Goal: Task Accomplishment & Management: Manage account settings

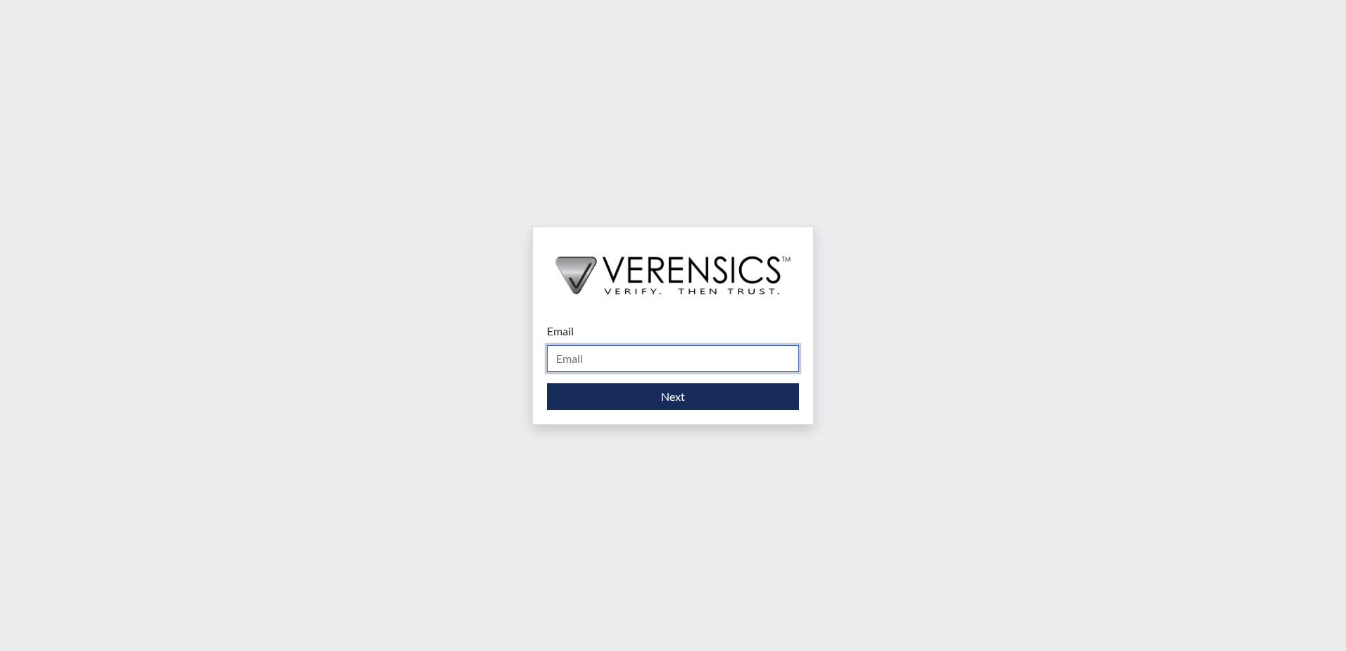
click at [663, 351] on input "Email" at bounding box center [673, 358] width 252 height 27
type input "[PERSON_NAME][EMAIL_ADDRESS][PERSON_NAME][DOMAIN_NAME]"
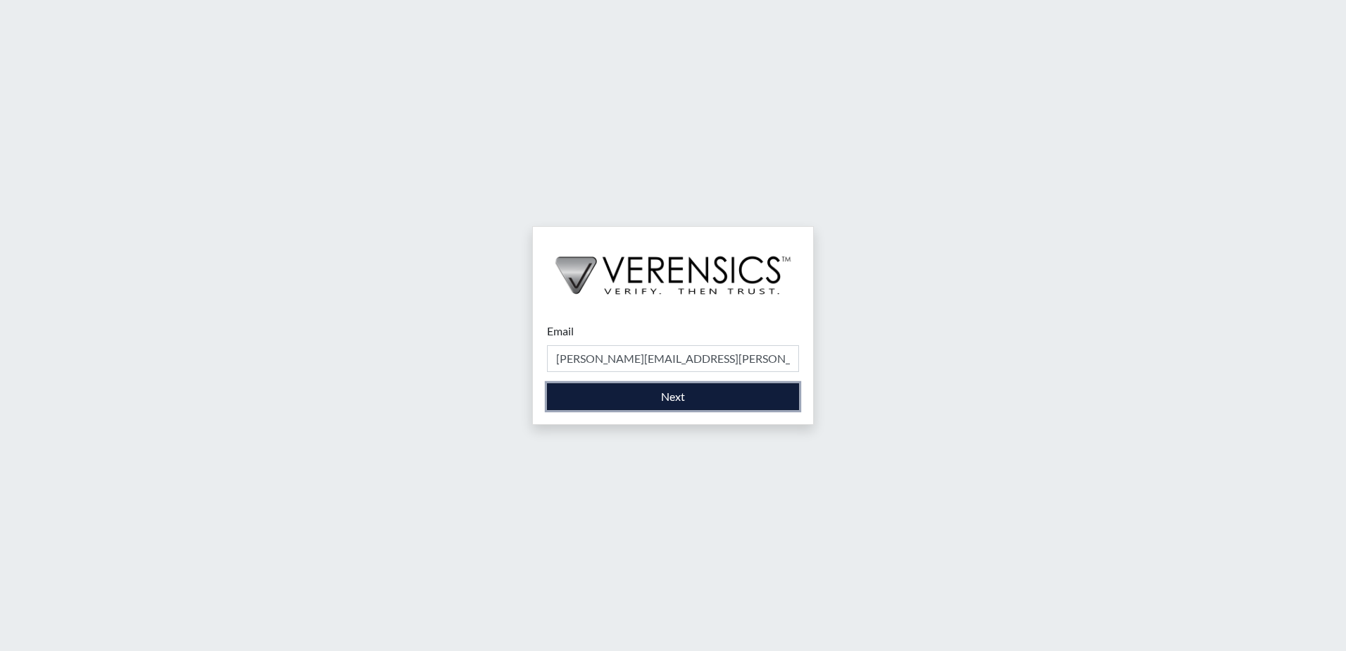
click at [634, 391] on button "Next" at bounding box center [673, 396] width 252 height 27
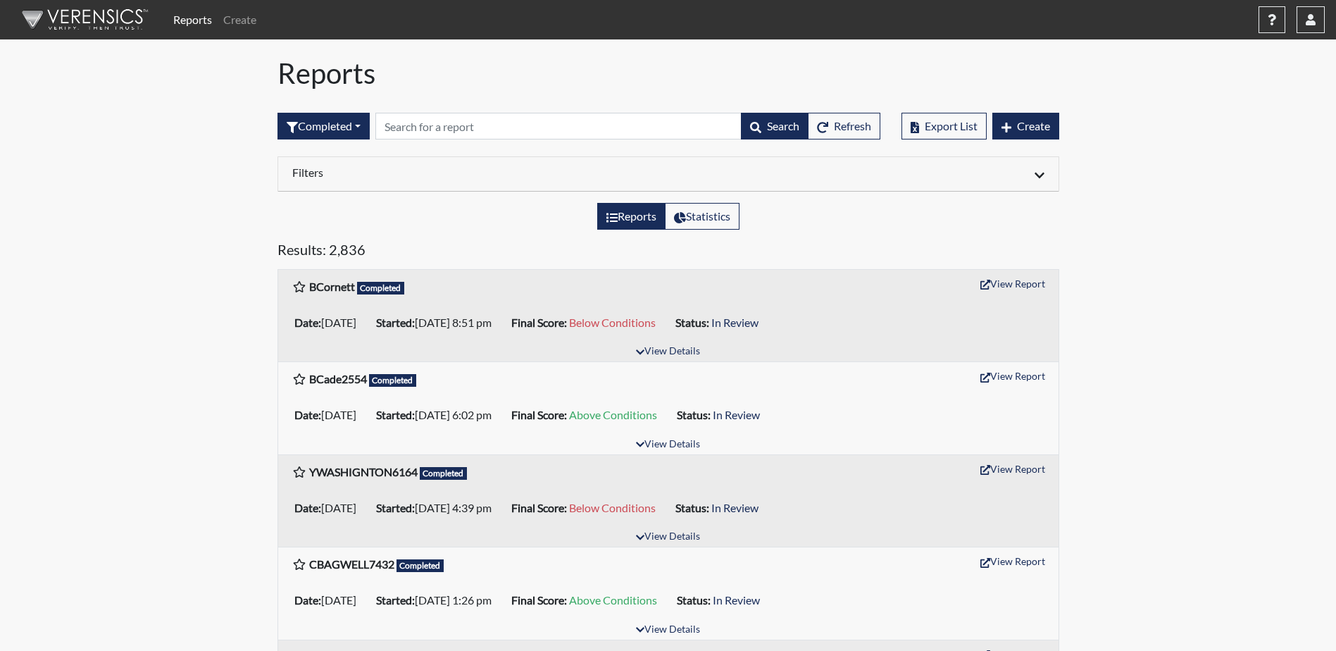
click at [306, 173] on h6 "Filters" at bounding box center [474, 171] width 365 height 13
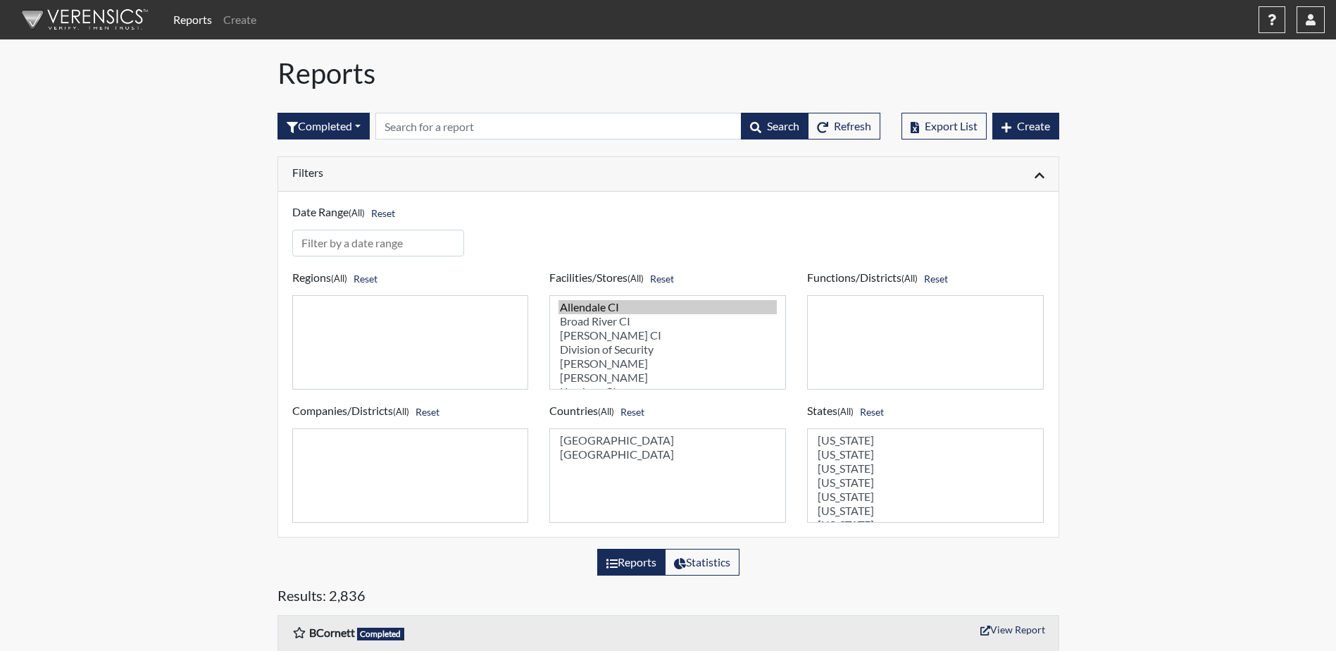
click at [306, 173] on h6 "Filters" at bounding box center [474, 171] width 365 height 13
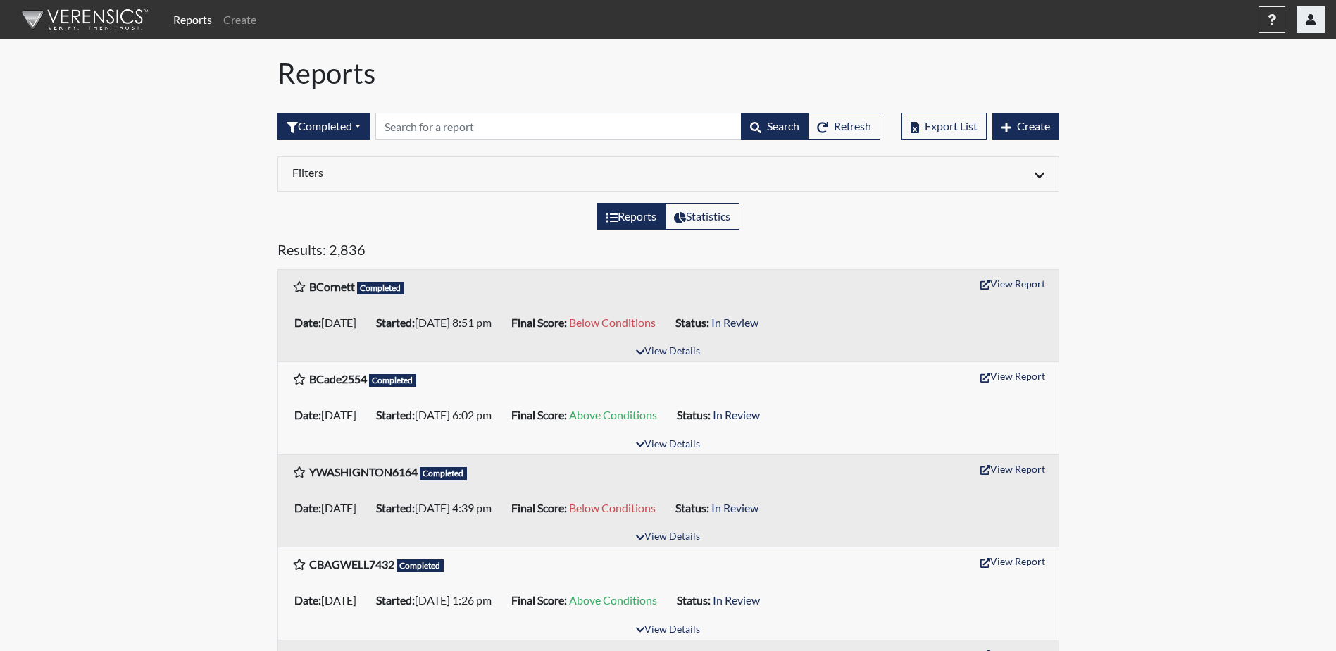
click at [1313, 18] on icon "button" at bounding box center [1311, 19] width 10 height 11
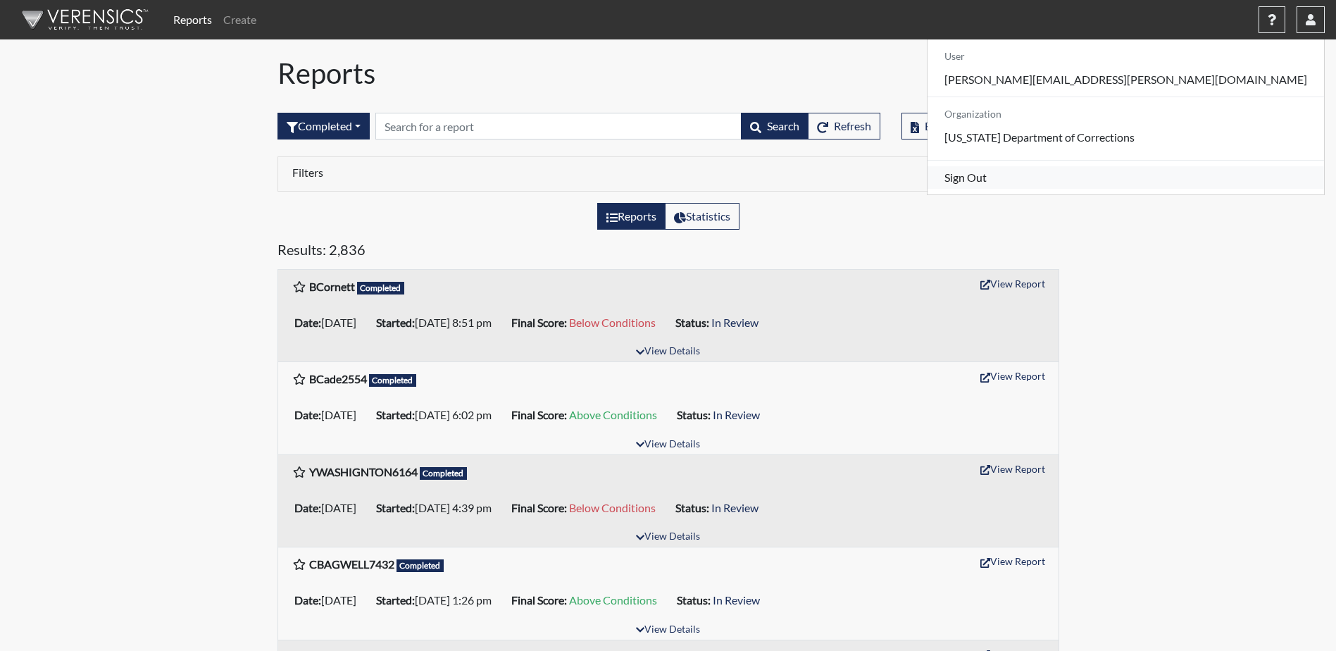
click at [1197, 189] on link "Sign Out" at bounding box center [1125, 177] width 396 height 23
